Goal: Task Accomplishment & Management: Complete application form

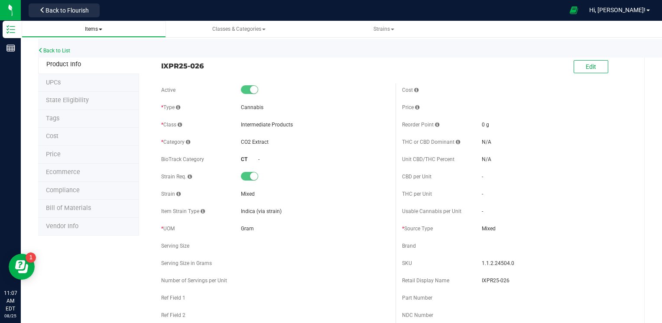
click at [94, 34] on link "Items" at bounding box center [94, 29] width 144 height 17
click at [96, 28] on span "Items" at bounding box center [93, 29] width 17 height 6
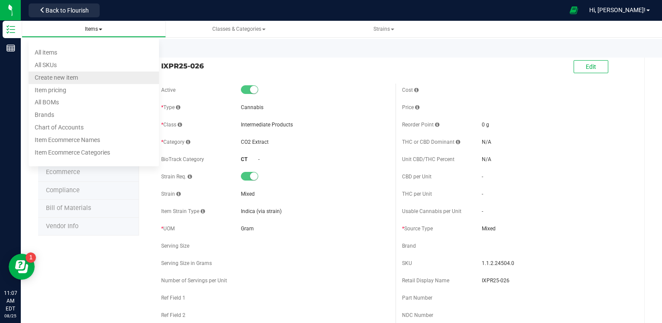
click at [81, 77] on li "Create new item" at bounding box center [94, 77] width 130 height 13
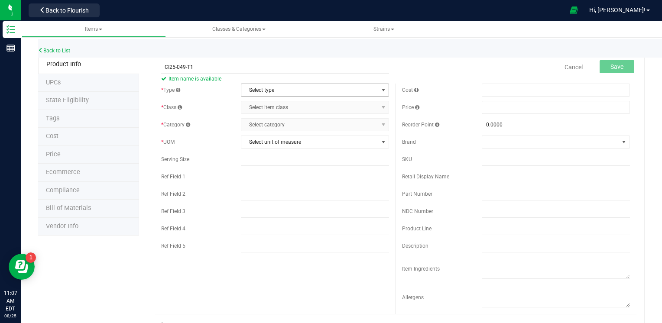
type input "CI25-049-T1"
click at [317, 89] on span "Select type" at bounding box center [309, 90] width 136 height 12
click at [269, 107] on li "Cannabis" at bounding box center [312, 104] width 146 height 13
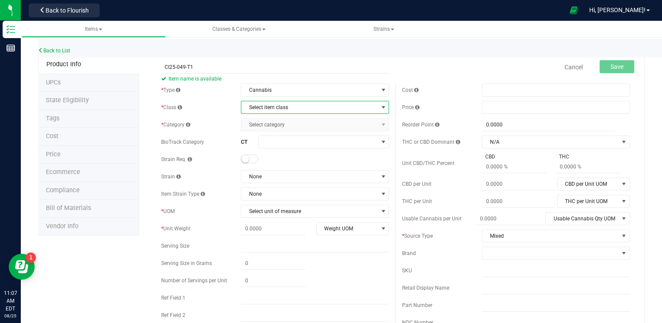
click at [315, 109] on span "Select item class" at bounding box center [309, 107] width 136 height 12
click at [279, 147] on li "Intermediate Products" at bounding box center [312, 148] width 146 height 13
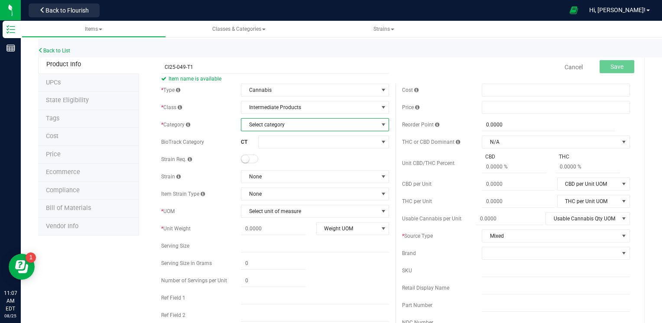
click at [285, 123] on span "Select category" at bounding box center [309, 125] width 136 height 12
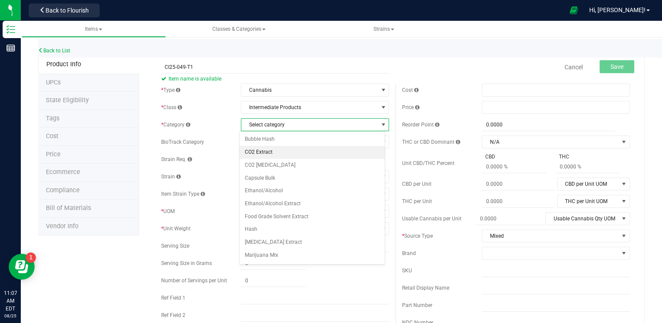
click at [275, 151] on li "CO2 Extract" at bounding box center [312, 152] width 146 height 13
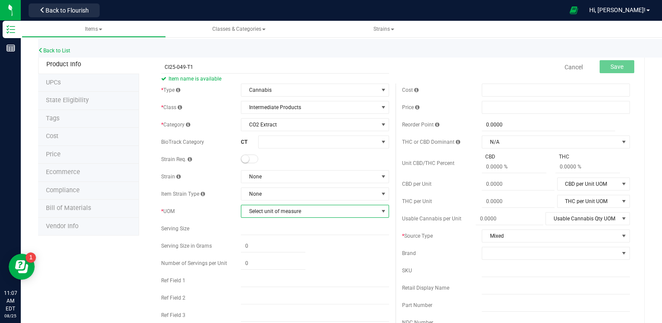
click at [272, 209] on span "Select unit of measure" at bounding box center [309, 211] width 136 height 12
click at [255, 93] on li "Gram" at bounding box center [312, 92] width 146 height 13
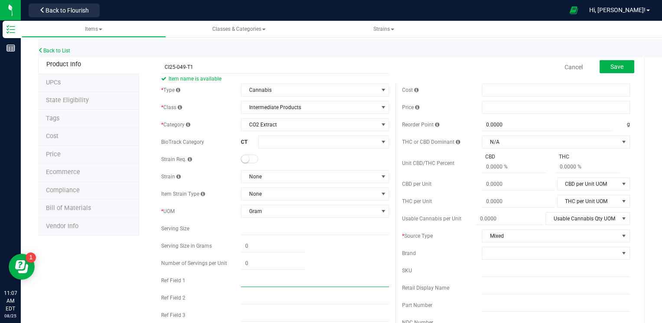
click at [257, 281] on input "text" at bounding box center [315, 280] width 148 height 13
type input "WDC"
click at [610, 65] on span "Save" at bounding box center [616, 66] width 13 height 7
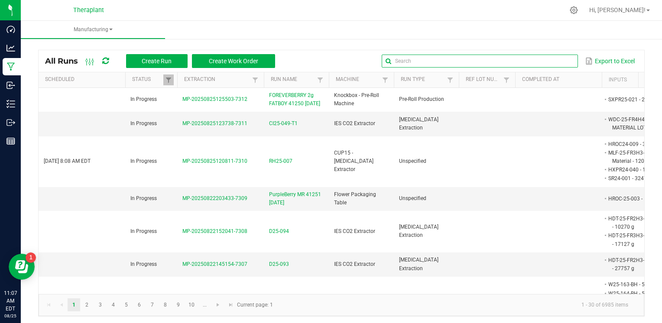
click at [551, 63] on input "text" at bounding box center [480, 61] width 196 height 13
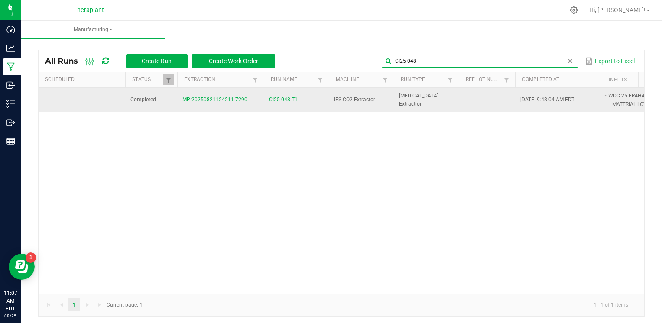
type input "CI25-048"
click at [286, 98] on span "CI25-048-T1" at bounding box center [283, 100] width 29 height 8
